Goal: Check status

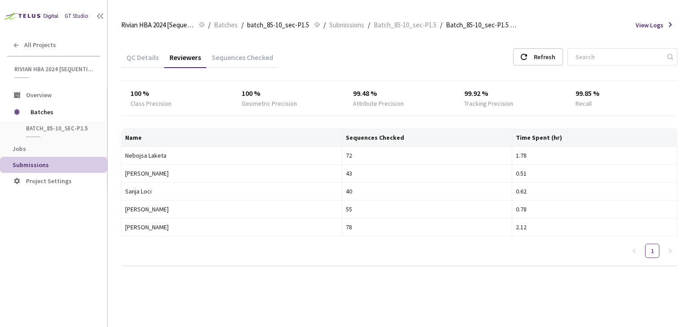
click at [240, 49] on div "Sequences Checked" at bounding box center [242, 56] width 72 height 19
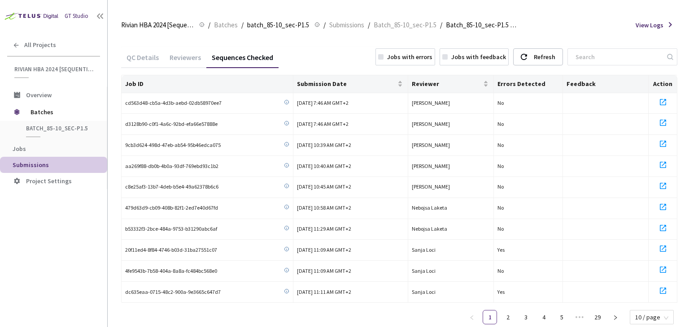
drag, startPoint x: 245, startPoint y: 52, endPoint x: 252, endPoint y: 53, distance: 7.3
click at [247, 53] on div "Sequences Checked" at bounding box center [242, 56] width 72 height 19
click at [488, 52] on div "Refresh" at bounding box center [545, 57] width 22 height 16
click at [438, 85] on span "Reviewer" at bounding box center [447, 83] width 70 height 7
click at [369, 80] on span "Submission Date" at bounding box center [346, 83] width 98 height 7
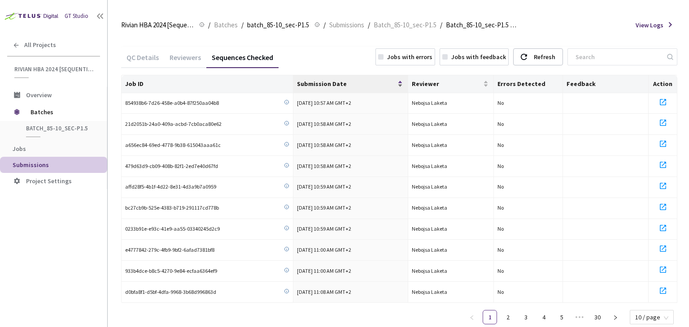
click at [369, 80] on span "Submission Date" at bounding box center [346, 83] width 98 height 7
click at [488, 309] on link "2" at bounding box center [507, 317] width 13 height 13
click at [192, 57] on div "Reviewers" at bounding box center [185, 60] width 42 height 15
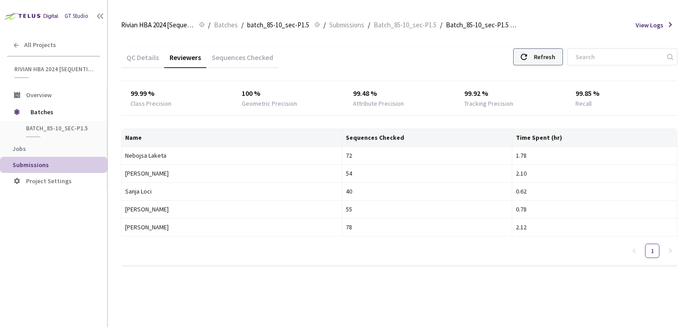
click at [488, 55] on div "Refresh" at bounding box center [545, 57] width 22 height 16
click at [488, 53] on div "Refresh" at bounding box center [538, 56] width 50 height 17
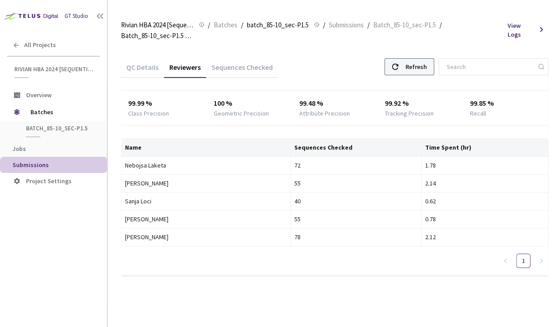
click at [423, 66] on div "Refresh" at bounding box center [416, 67] width 22 height 16
click at [415, 73] on div "Refresh" at bounding box center [410, 66] width 50 height 17
click at [414, 68] on div "Refresh" at bounding box center [410, 66] width 50 height 17
click at [417, 70] on div "Refresh" at bounding box center [416, 67] width 22 height 16
click at [229, 125] on div "99.99 % Class Precision 100 % Geometric Precision 99.48 % Attribute Precision 9…" at bounding box center [335, 108] width 428 height 35
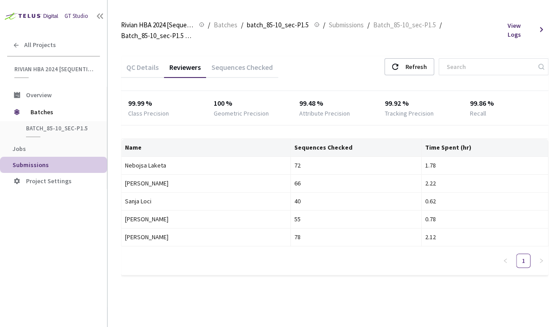
click at [226, 71] on div "Sequences Checked" at bounding box center [242, 70] width 72 height 15
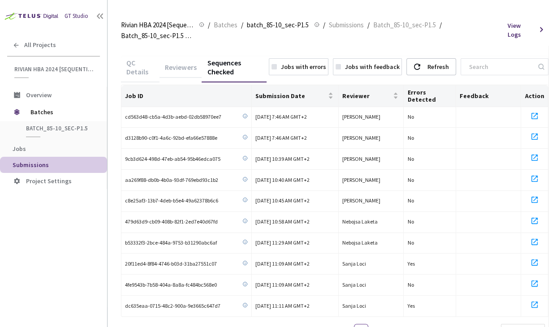
click at [179, 67] on div "Reviewers" at bounding box center [181, 70] width 42 height 15
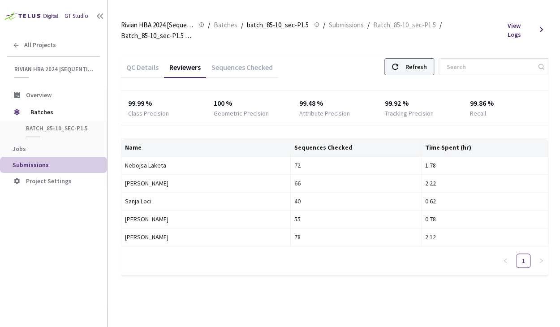
click at [414, 74] on div "Refresh" at bounding box center [410, 66] width 50 height 17
click at [417, 69] on div "Refresh" at bounding box center [416, 67] width 22 height 16
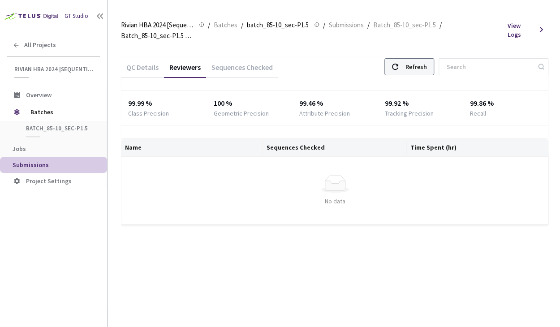
click at [426, 69] on div "Refresh" at bounding box center [416, 67] width 22 height 16
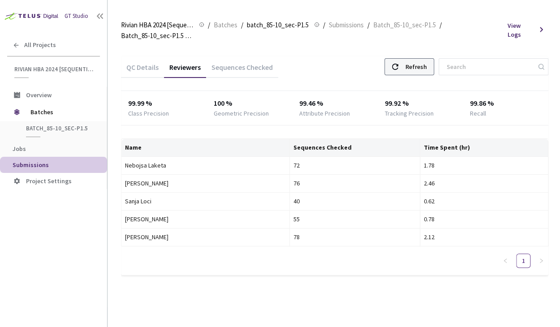
click at [420, 63] on div "Refresh" at bounding box center [416, 67] width 22 height 16
click at [399, 64] on use at bounding box center [395, 67] width 6 height 6
click at [419, 61] on div "Refresh" at bounding box center [416, 67] width 22 height 16
click at [419, 62] on div "Refresh" at bounding box center [416, 67] width 22 height 16
click at [423, 66] on div "Refresh" at bounding box center [416, 67] width 22 height 16
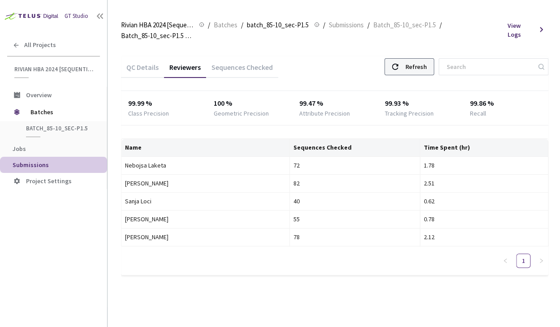
click at [421, 70] on div "Refresh" at bounding box center [416, 67] width 22 height 16
